Goal: Navigation & Orientation: Find specific page/section

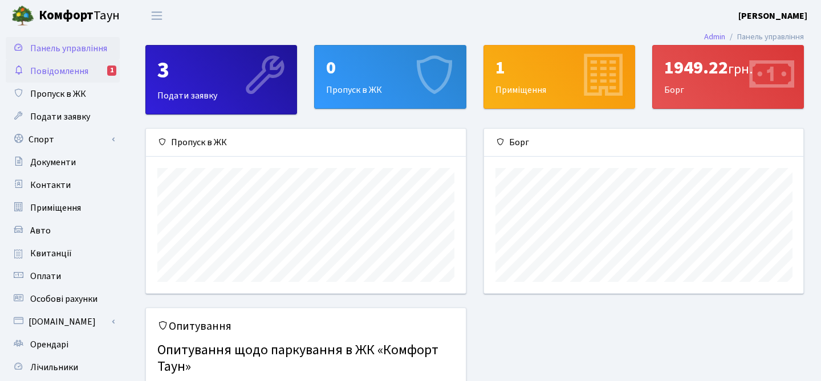
scroll to position [165, 319]
click at [87, 70] on span "Повідомлення" at bounding box center [59, 71] width 58 height 13
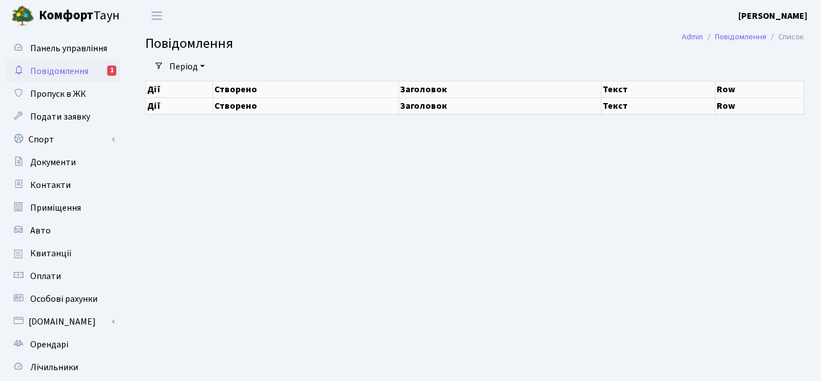
select select "25"
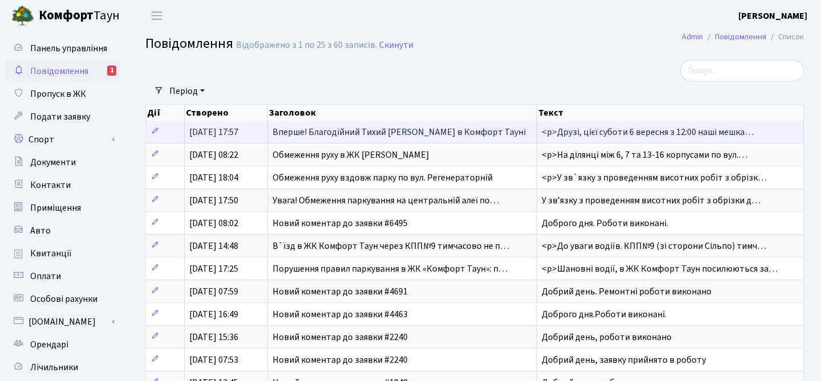
click at [283, 135] on span "Вперше! Благодійний Тихий [PERSON_NAME] в Комфорт Тауні" at bounding box center [398, 132] width 253 height 13
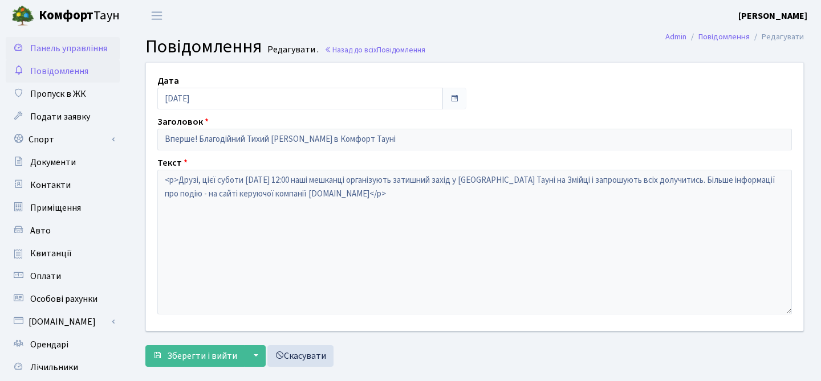
click at [70, 50] on span "Панель управління" at bounding box center [68, 48] width 77 height 13
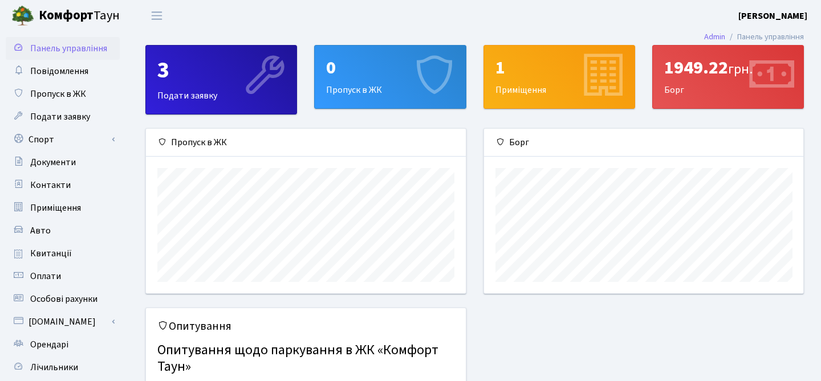
scroll to position [165, 319]
